Goal: Task Accomplishment & Management: Manage account settings

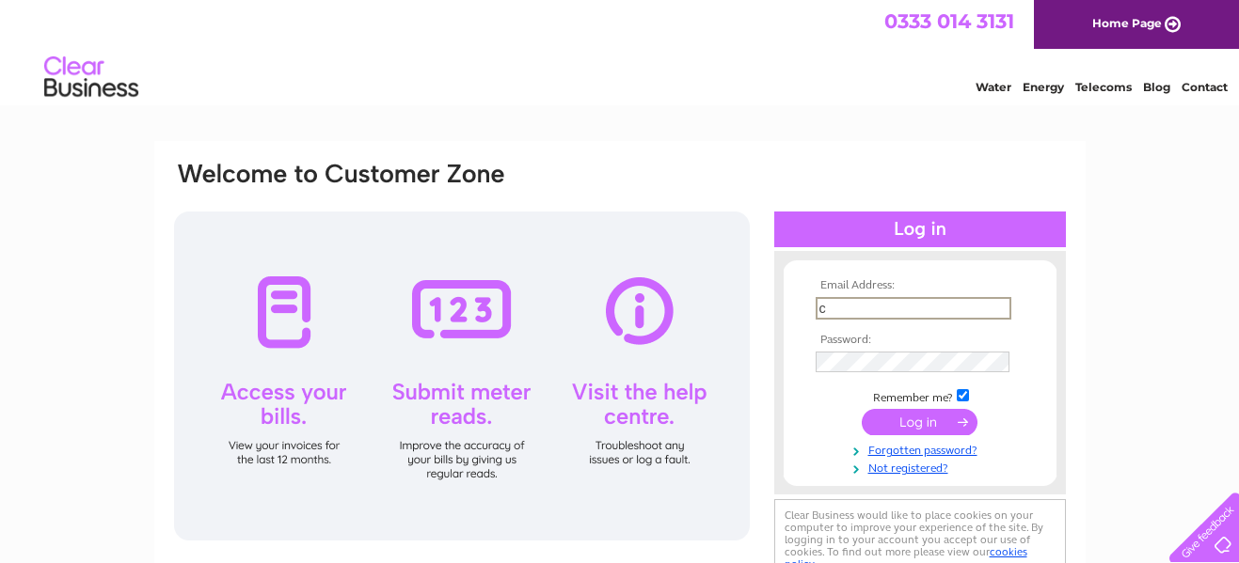
type input "cbcscot1870@gmail.com"
click at [925, 423] on input "submit" at bounding box center [920, 422] width 116 height 26
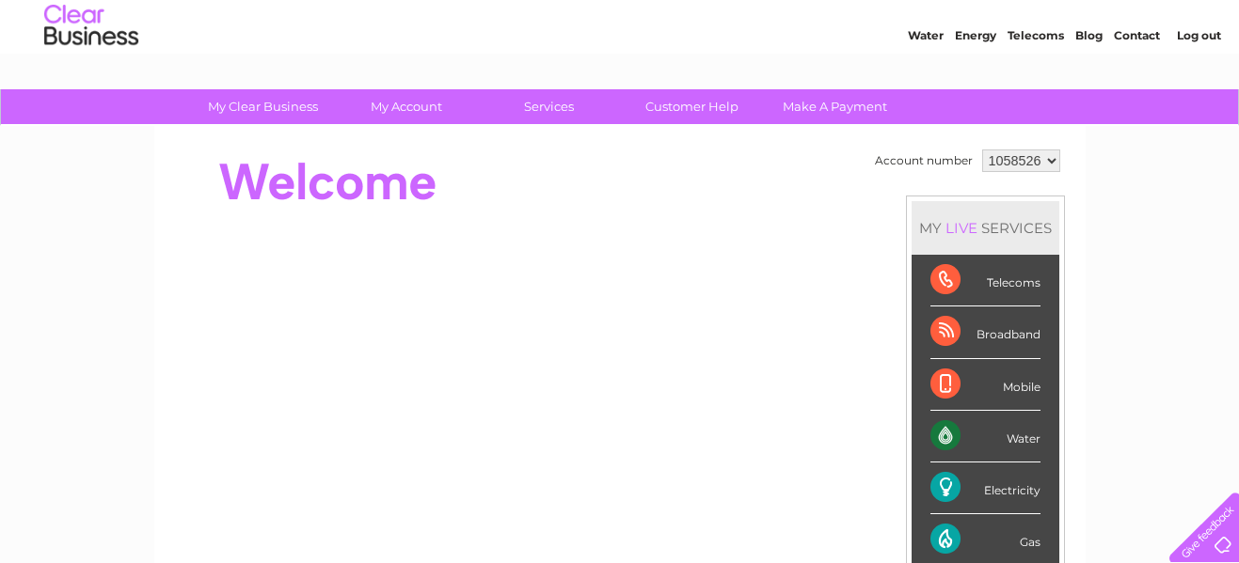
scroll to position [54, 0]
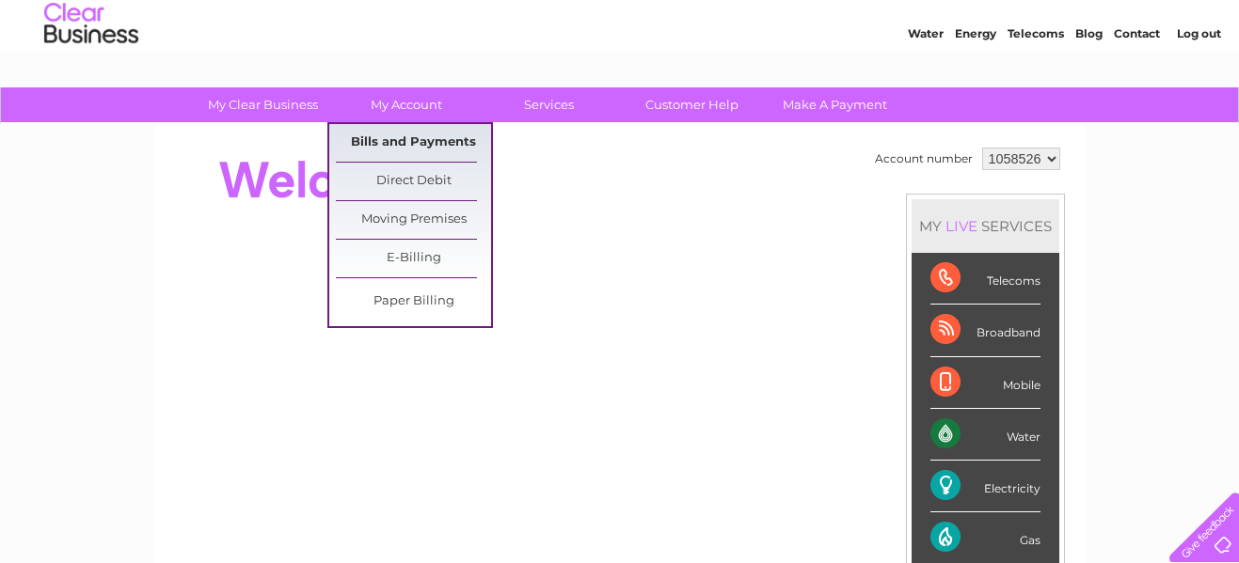
click at [396, 140] on link "Bills and Payments" at bounding box center [413, 143] width 155 height 38
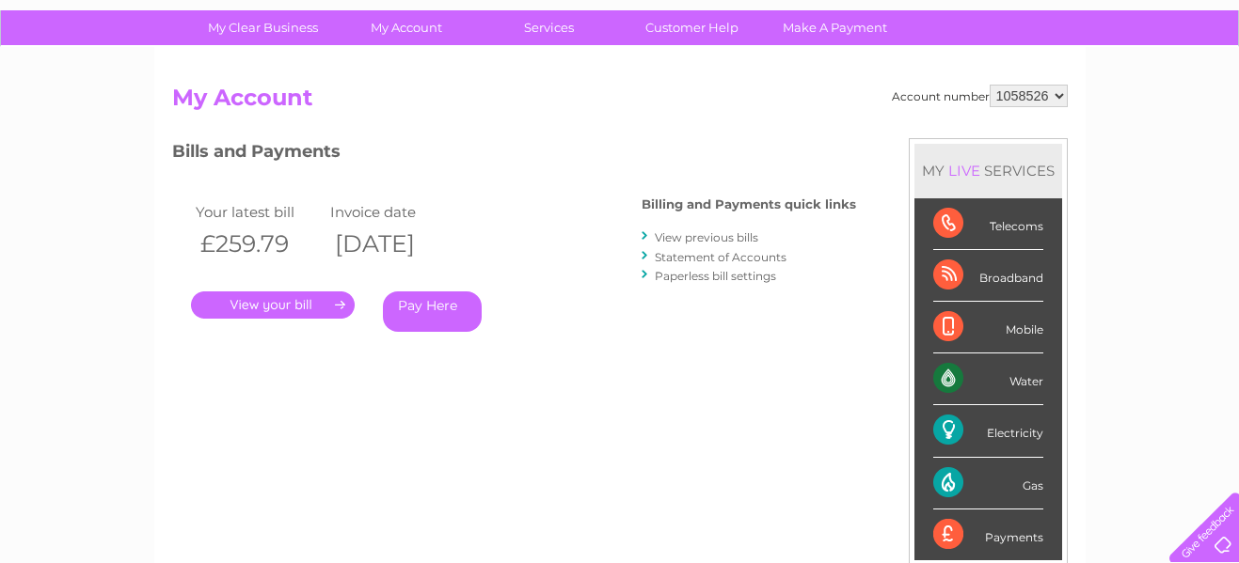
scroll to position [129, 0]
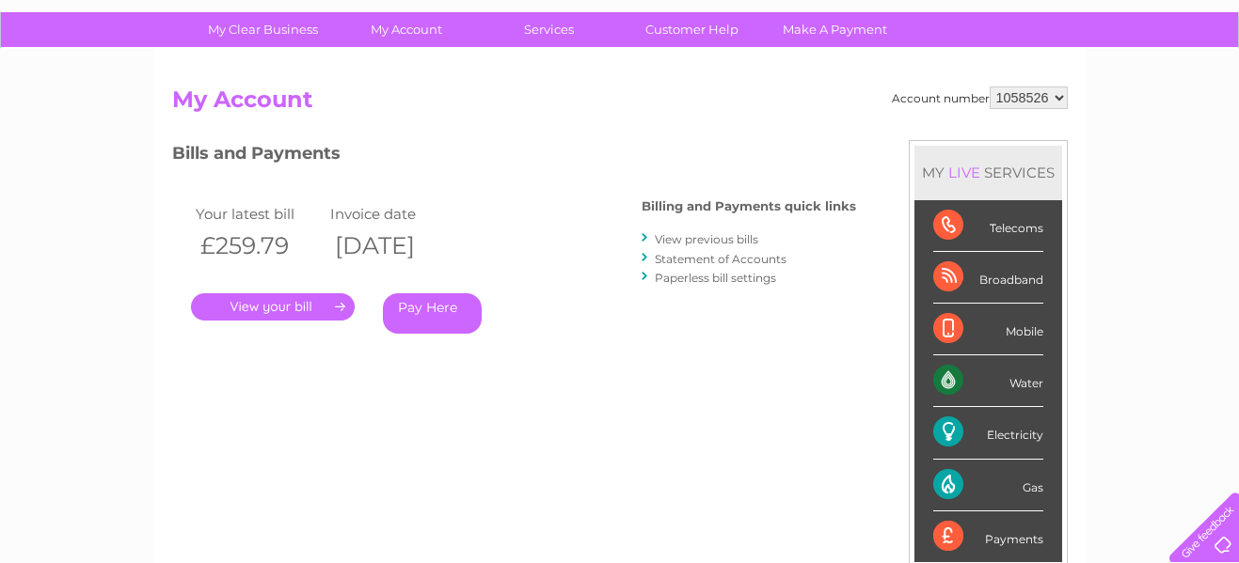
click at [711, 238] on link "View previous bills" at bounding box center [706, 239] width 103 height 14
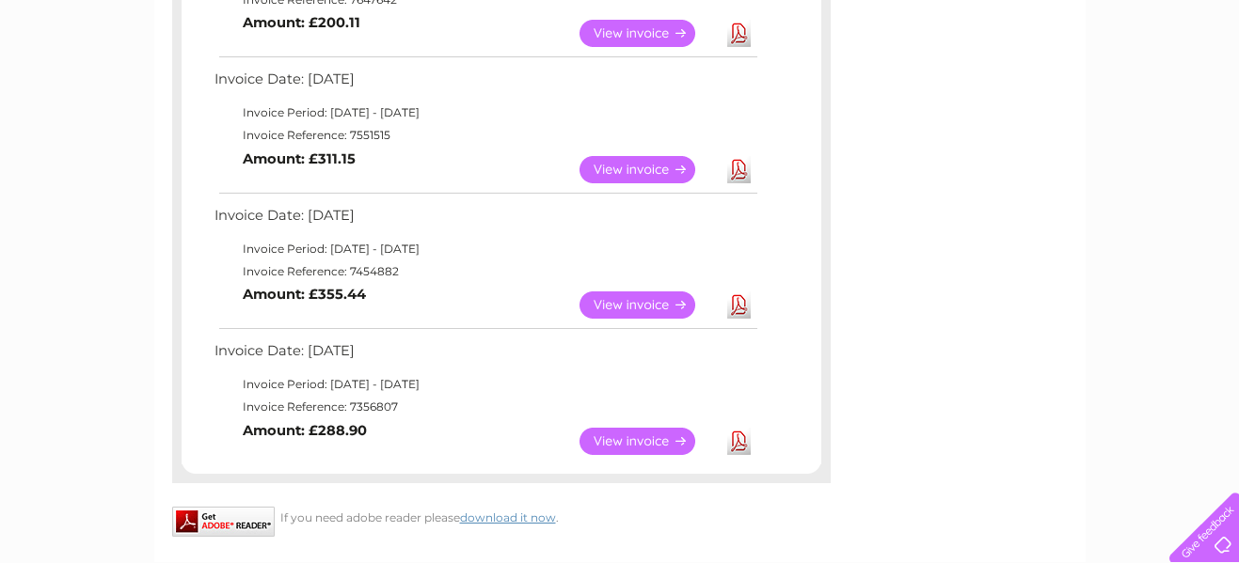
scroll to position [975, 0]
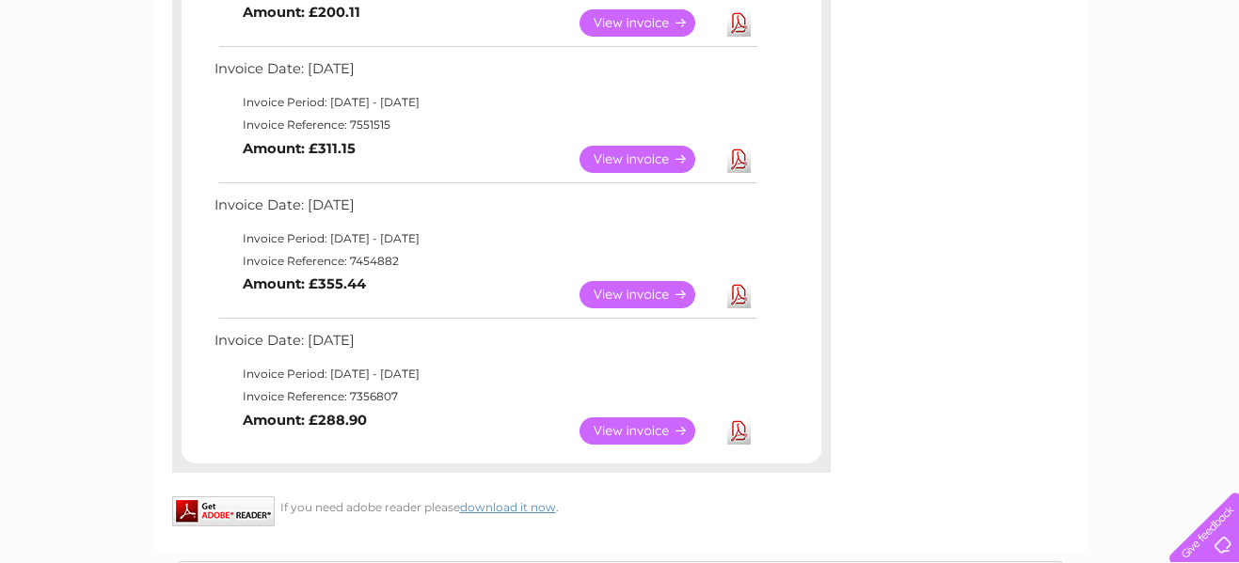
click at [623, 428] on link "View" at bounding box center [648, 431] width 138 height 27
click at [625, 289] on link "View" at bounding box center [648, 294] width 138 height 27
click at [635, 157] on link "View" at bounding box center [648, 159] width 138 height 27
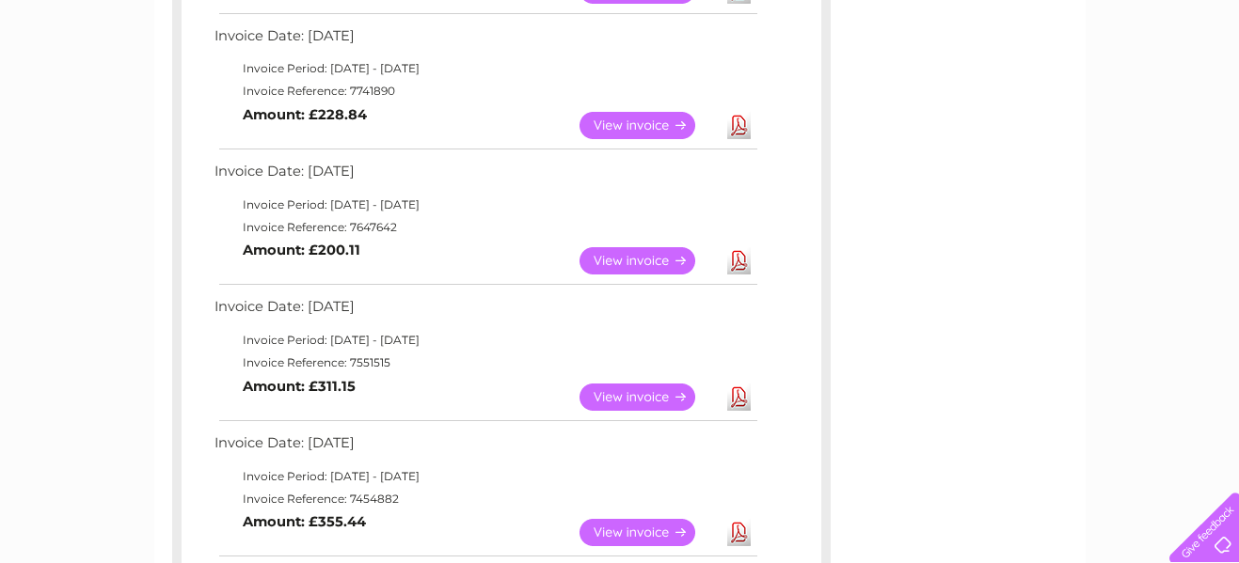
scroll to position [727, 0]
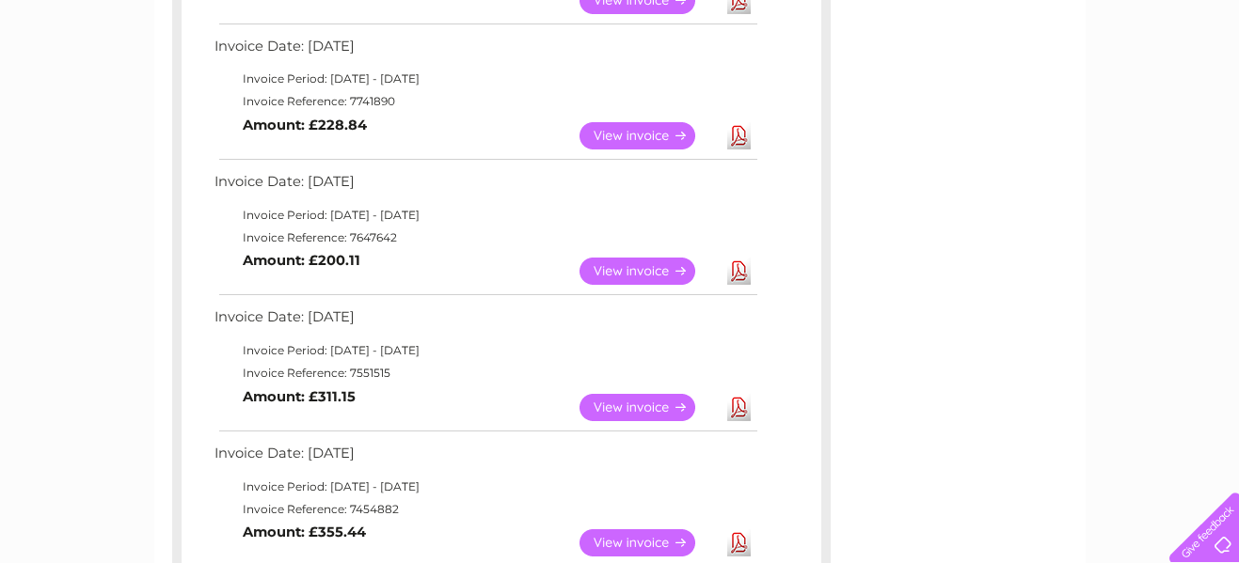
click at [627, 271] on link "View" at bounding box center [648, 271] width 138 height 27
click at [611, 134] on link "View" at bounding box center [648, 135] width 138 height 27
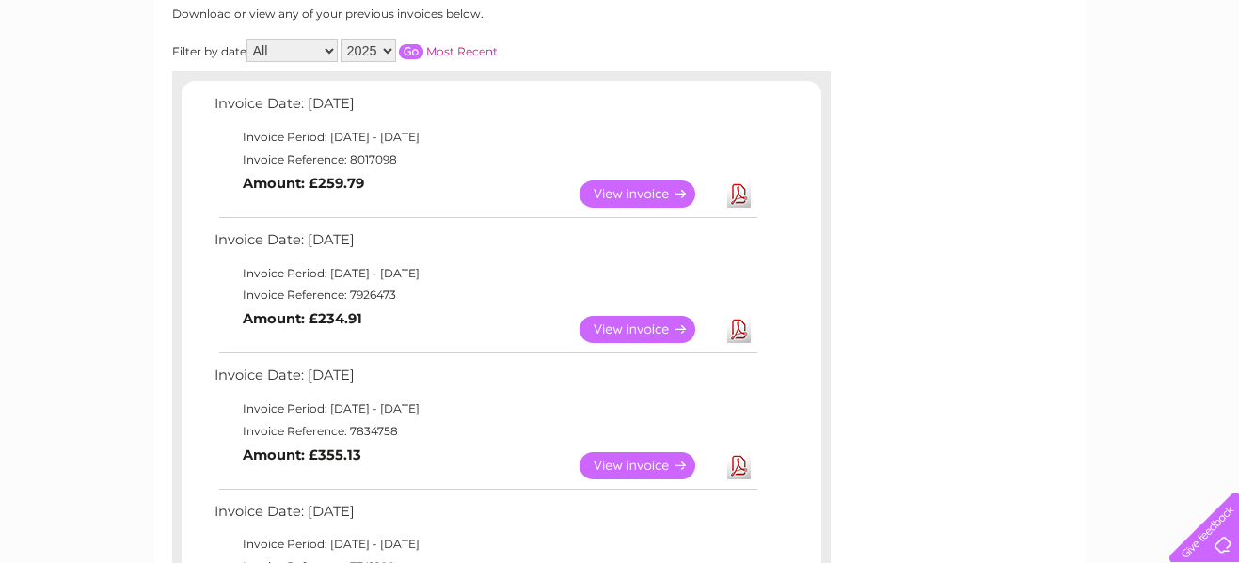
scroll to position [258, 0]
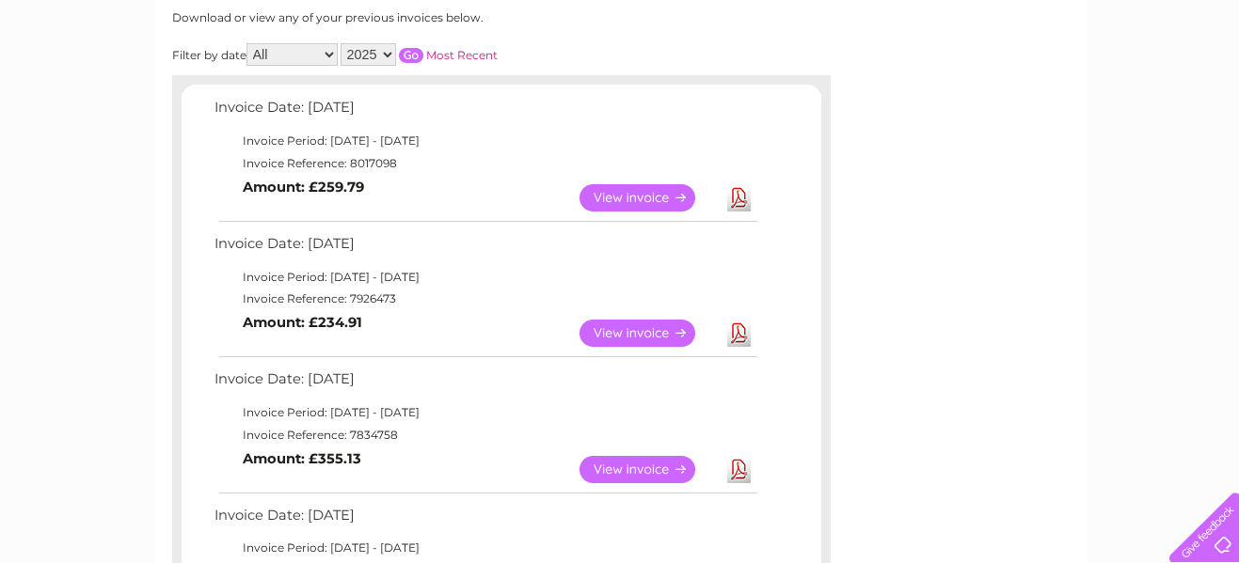
click at [655, 471] on link "View" at bounding box center [648, 469] width 138 height 27
click at [635, 330] on link "View" at bounding box center [648, 333] width 138 height 27
click at [615, 202] on link "View" at bounding box center [648, 197] width 138 height 27
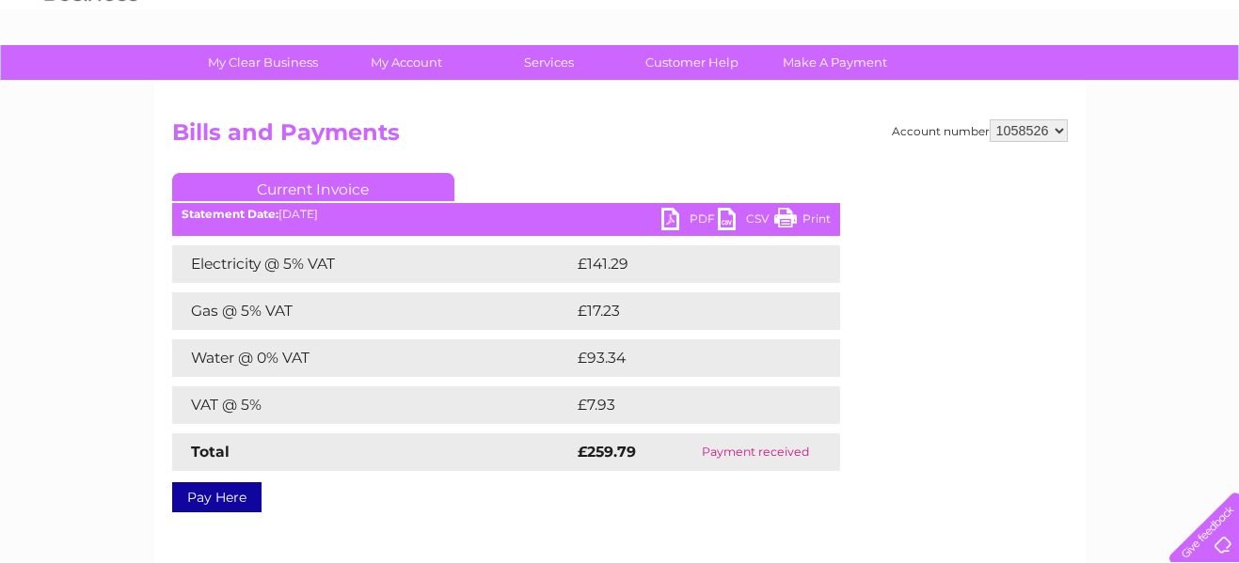
scroll to position [85, 0]
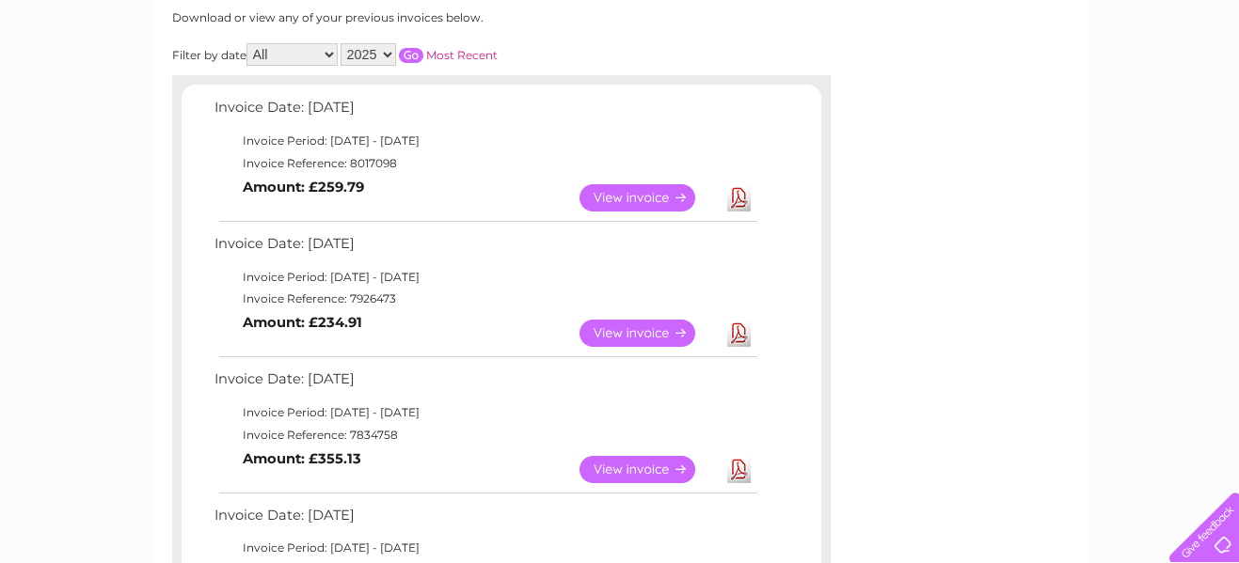
click at [738, 199] on link "Download" at bounding box center [739, 197] width 24 height 27
click at [329, 52] on select "All January February March April May June July August September October Novembe…" at bounding box center [291, 54] width 91 height 23
click at [386, 50] on select "2025 2024 2023 2022" at bounding box center [367, 54] width 55 height 23
select select "2024"
click at [342, 43] on select "2025 2024 2023 2022" at bounding box center [367, 54] width 55 height 23
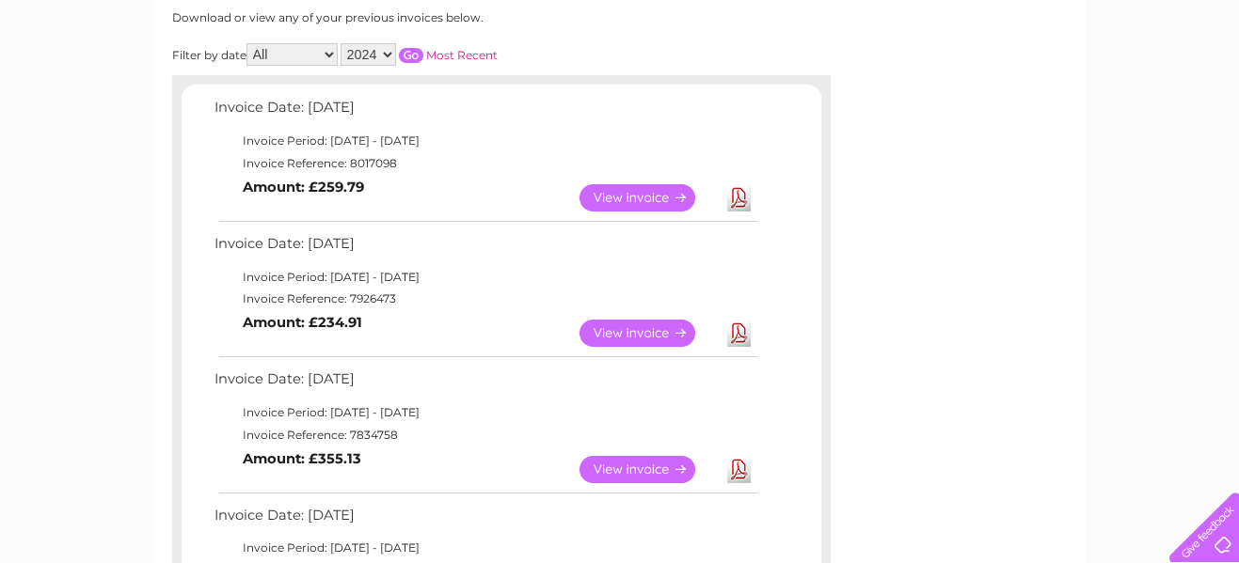
click at [413, 55] on input "button" at bounding box center [411, 55] width 24 height 15
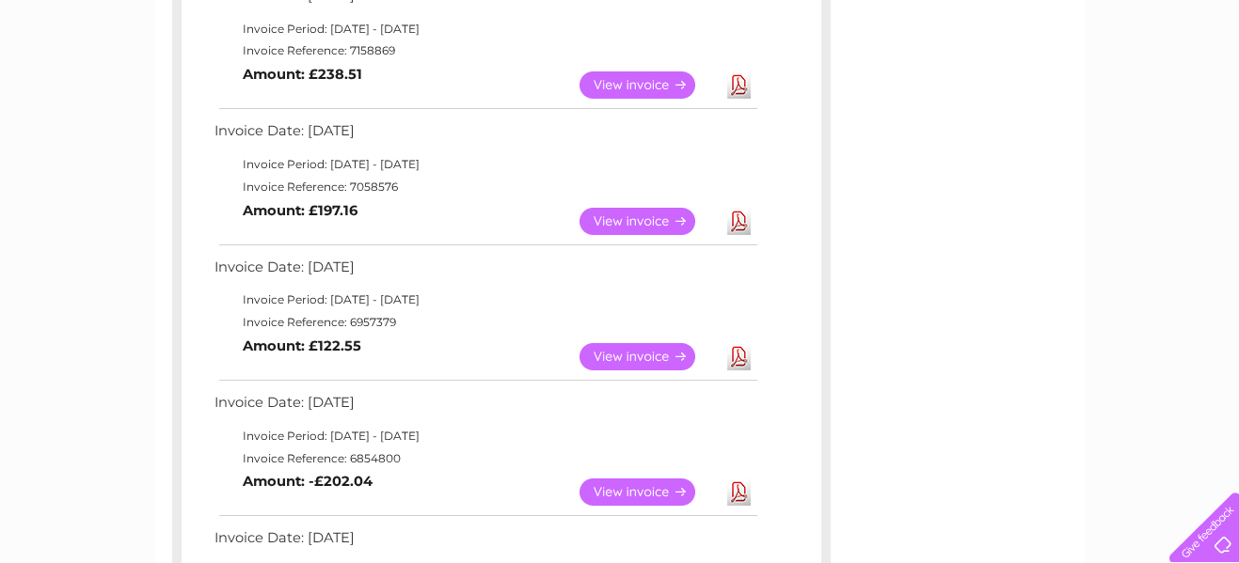
scroll to position [510, 0]
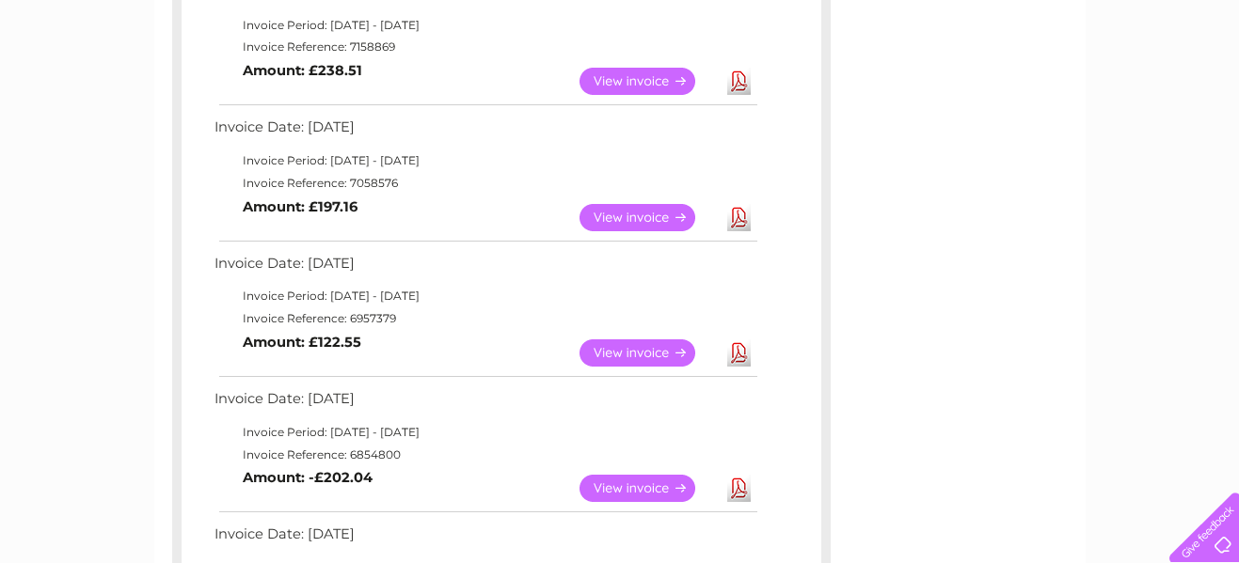
click at [617, 352] on link "View" at bounding box center [648, 353] width 138 height 27
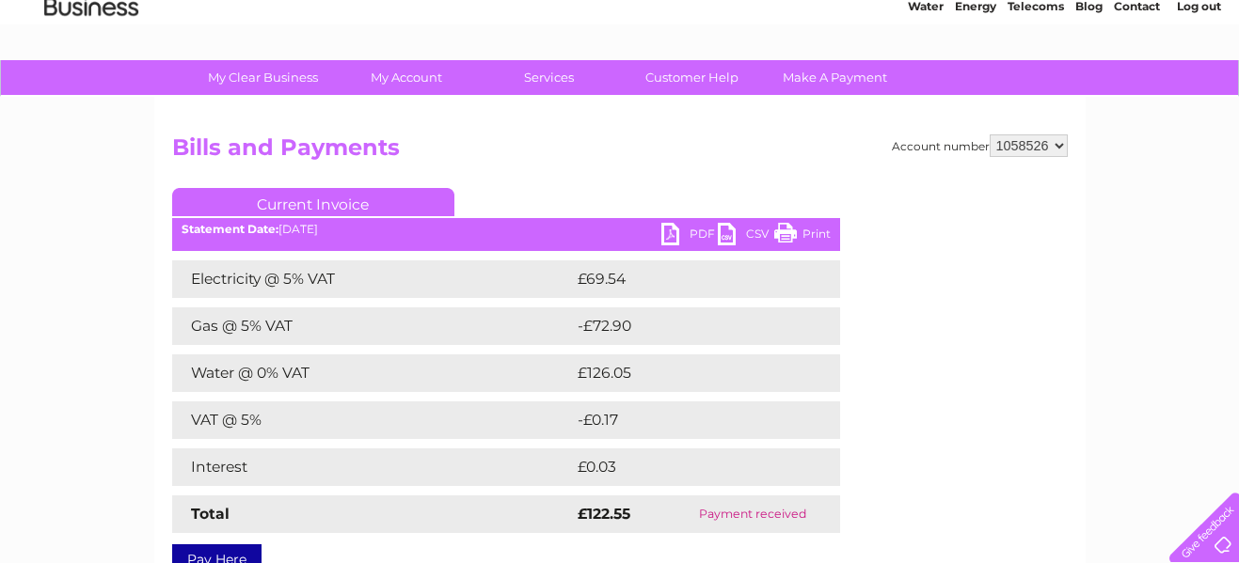
scroll to position [100, 0]
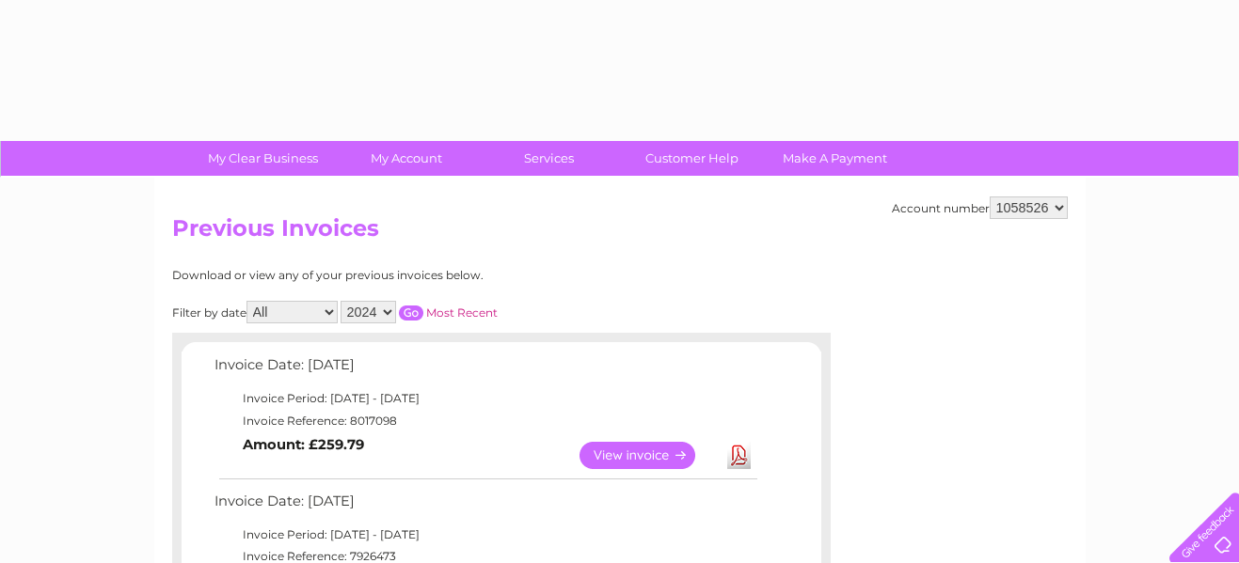
select select "2024"
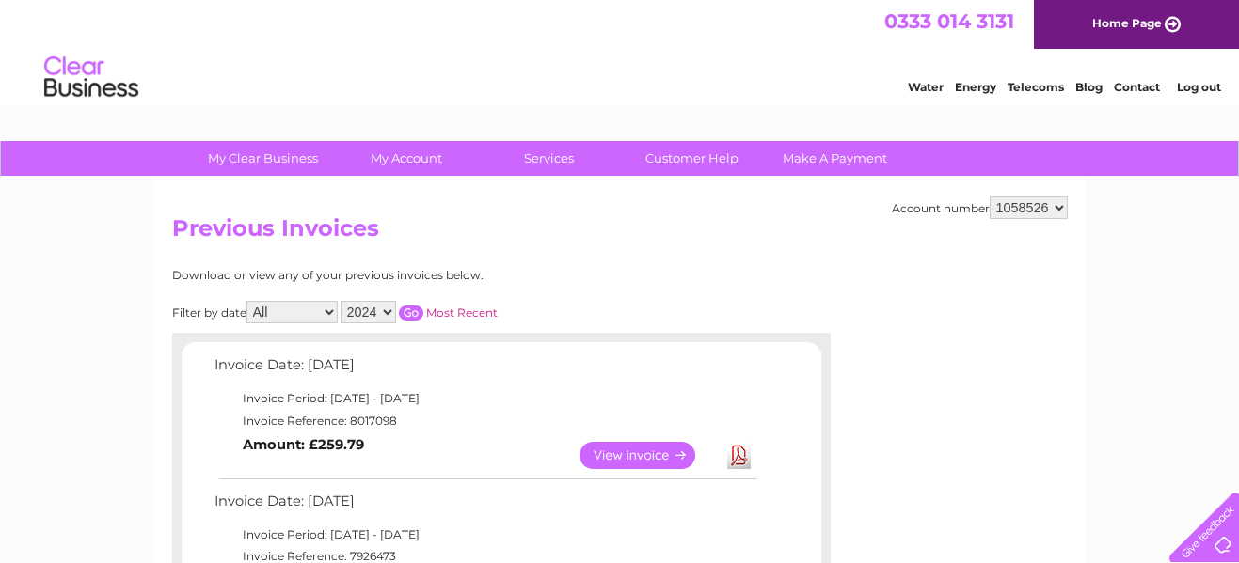
click at [411, 312] on input "button" at bounding box center [411, 313] width 24 height 15
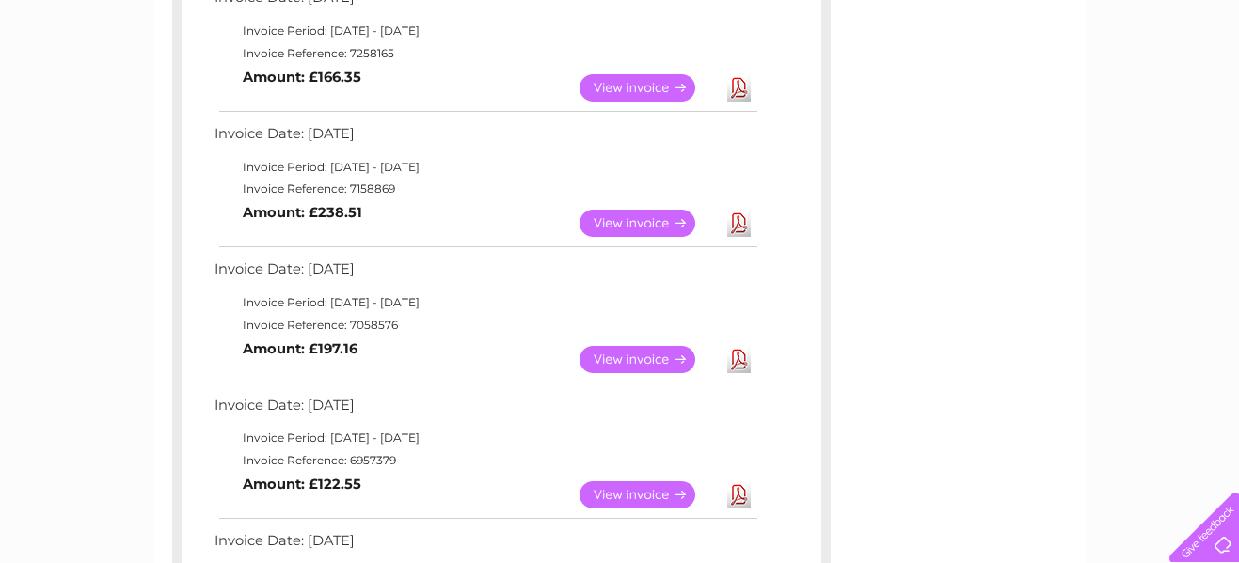
scroll to position [415, 0]
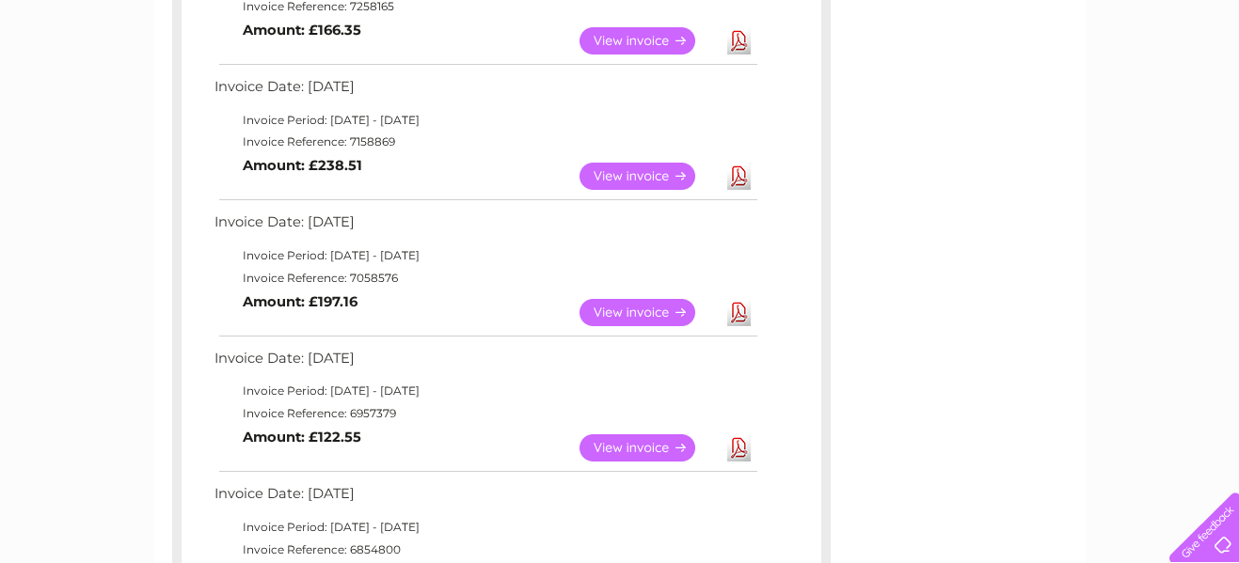
click at [622, 312] on link "View" at bounding box center [648, 312] width 138 height 27
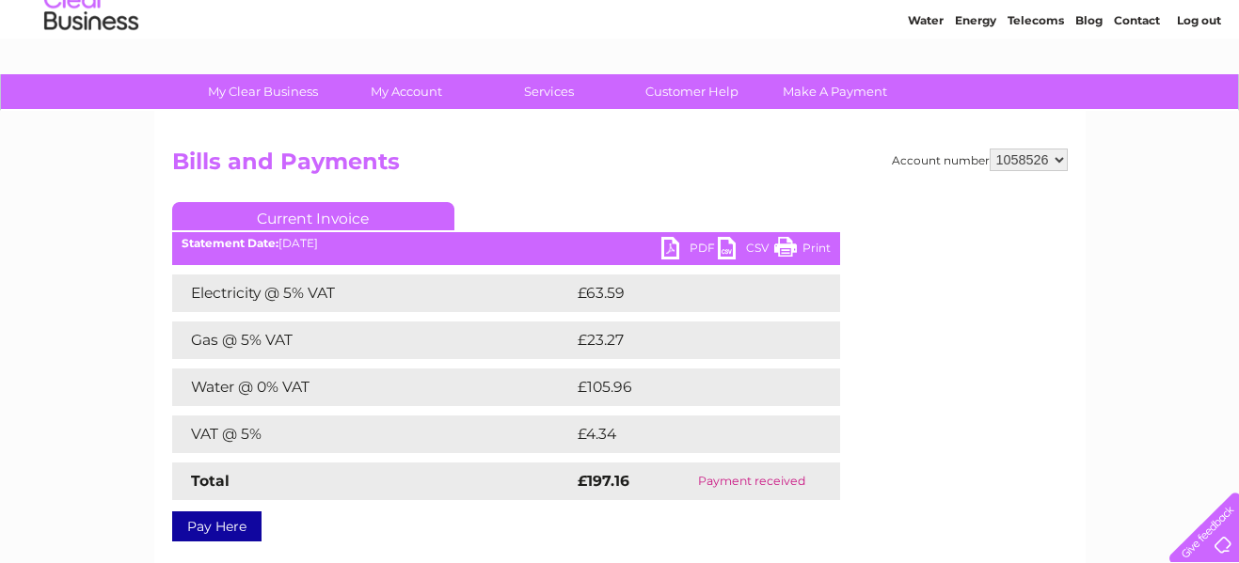
scroll to position [69, 0]
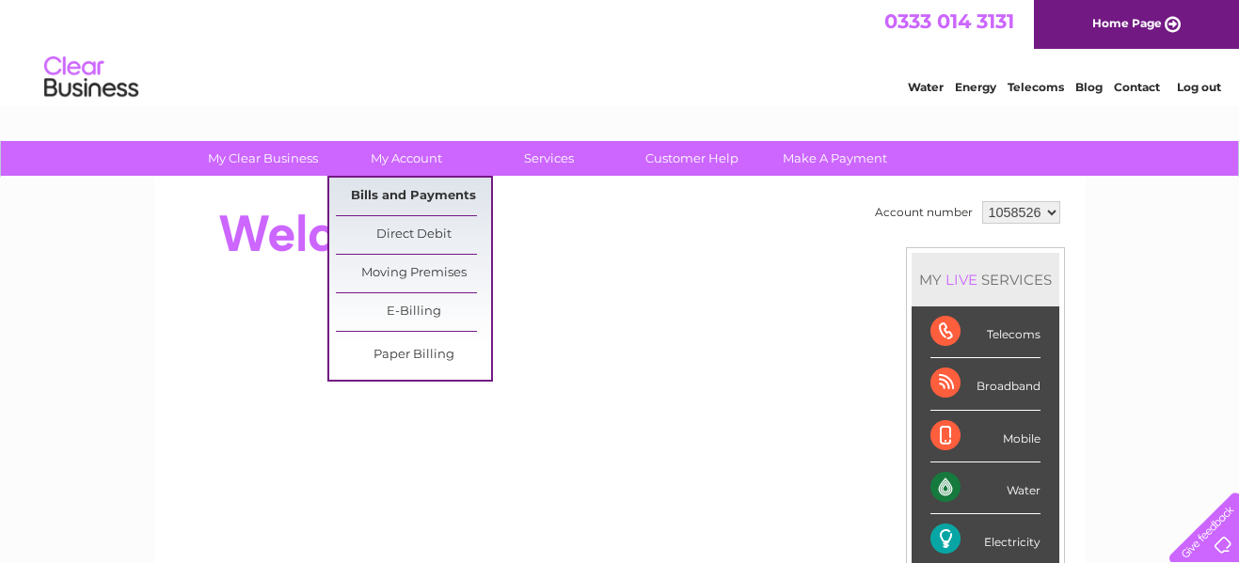
click at [401, 195] on link "Bills and Payments" at bounding box center [413, 197] width 155 height 38
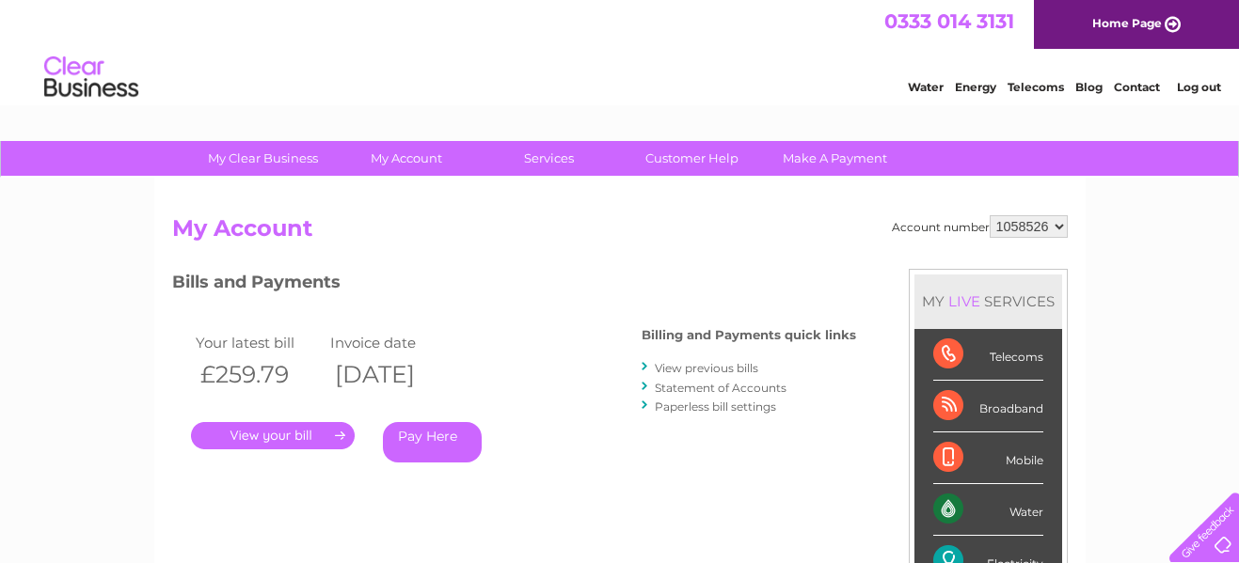
click at [684, 367] on link "View previous bills" at bounding box center [706, 368] width 103 height 14
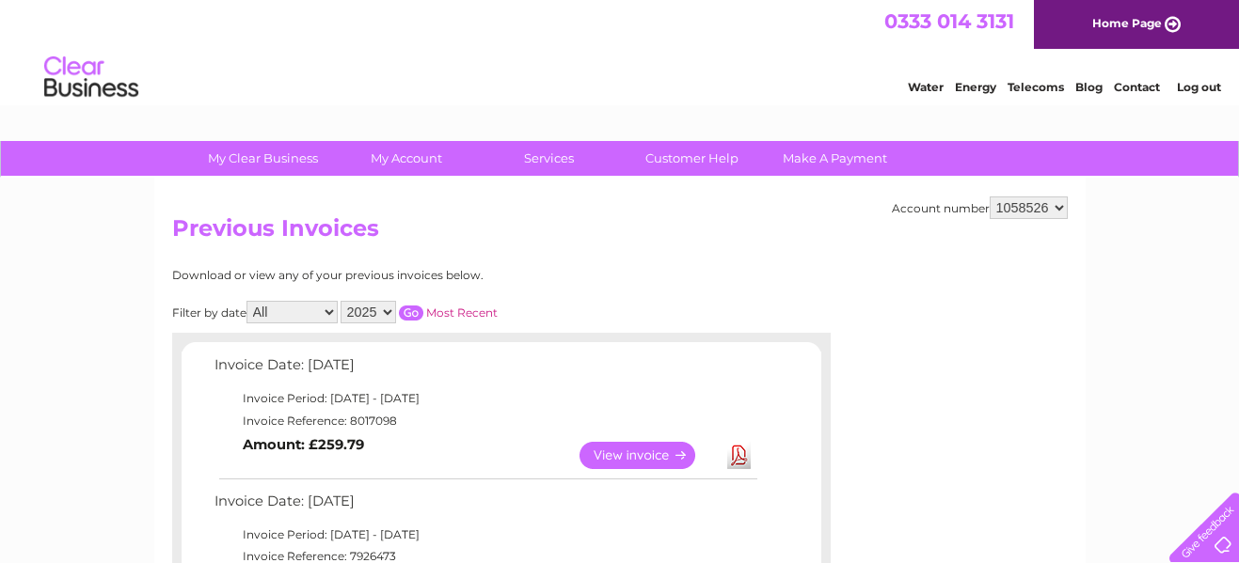
click at [388, 310] on select "2025 2024 2023 2022" at bounding box center [367, 312] width 55 height 23
select select "2024"
click at [342, 301] on select "2025 2024 2023 2022" at bounding box center [367, 312] width 55 height 23
click at [407, 312] on input "button" at bounding box center [411, 313] width 24 height 15
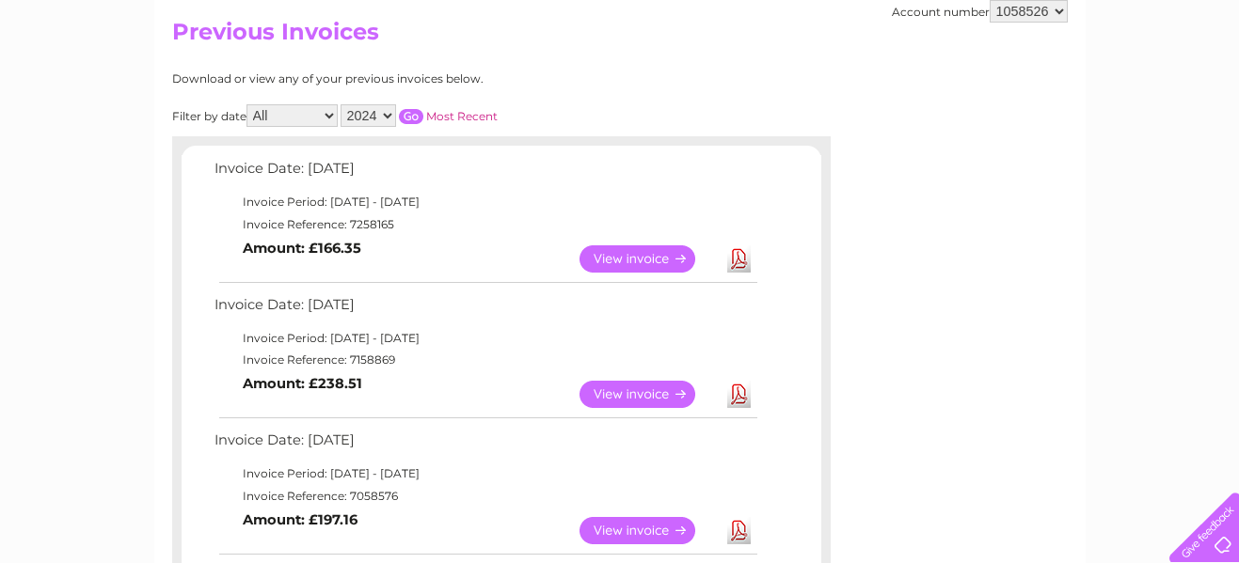
scroll to position [193, 0]
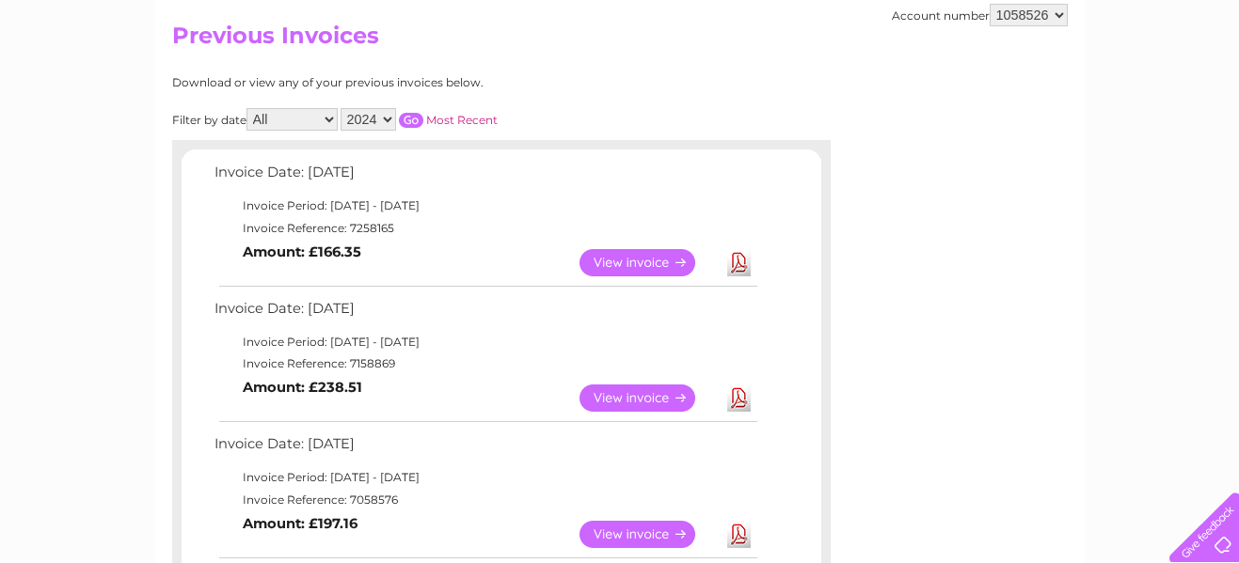
drag, startPoint x: 613, startPoint y: 352, endPoint x: 621, endPoint y: 396, distance: 44.8
click at [621, 396] on tbody "Invoice Date: [DATE] Invoice Period: [DATE] - [DATE] Invoice Reference: 7158869…" at bounding box center [485, 358] width 550 height 125
click at [605, 401] on link "View" at bounding box center [648, 398] width 138 height 27
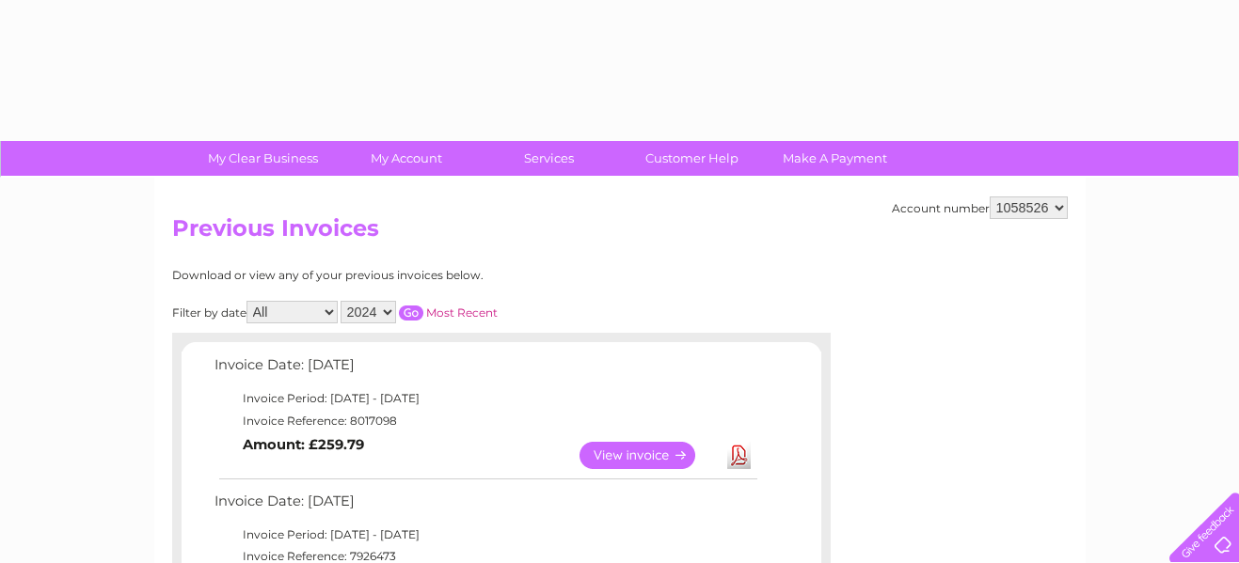
select select "2024"
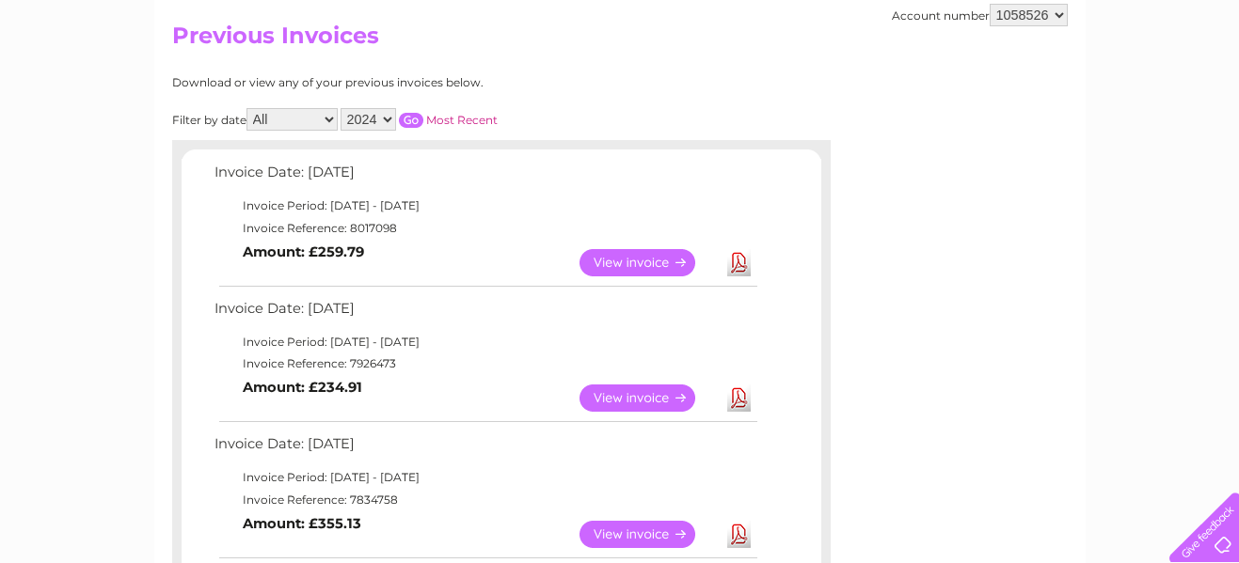
click at [413, 118] on input "button" at bounding box center [411, 120] width 24 height 15
click at [619, 261] on link "View" at bounding box center [648, 262] width 138 height 27
